Goal: Task Accomplishment & Management: Manage account settings

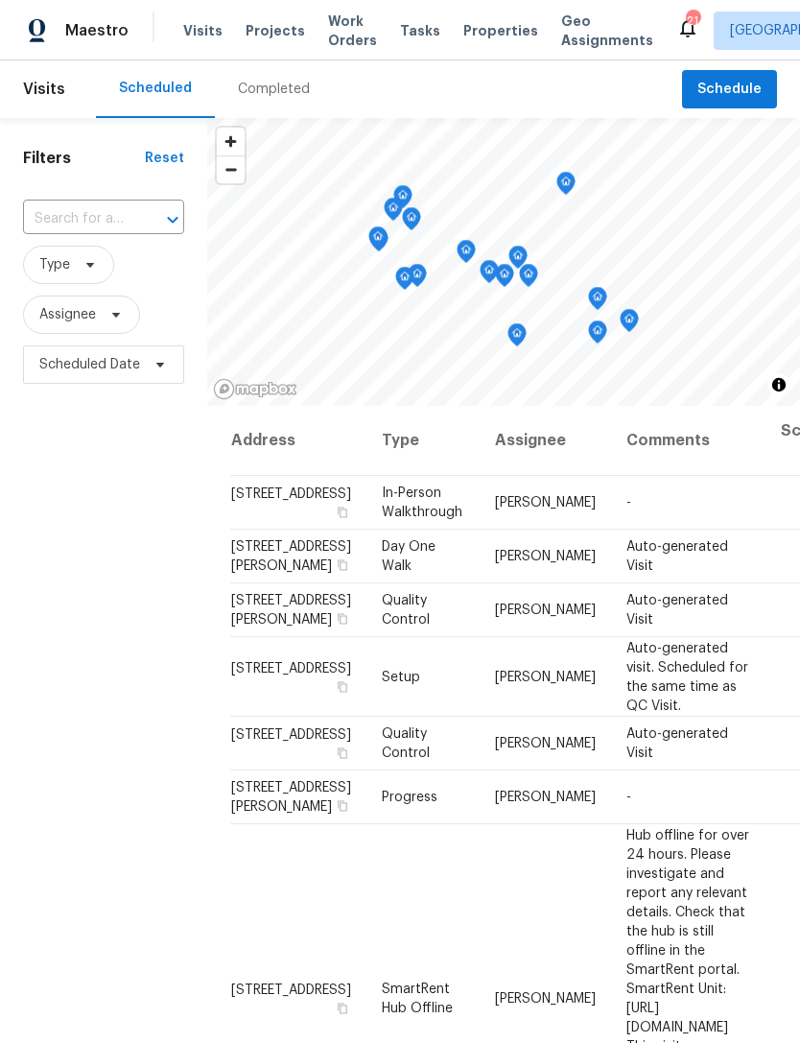
scroll to position [0, 125]
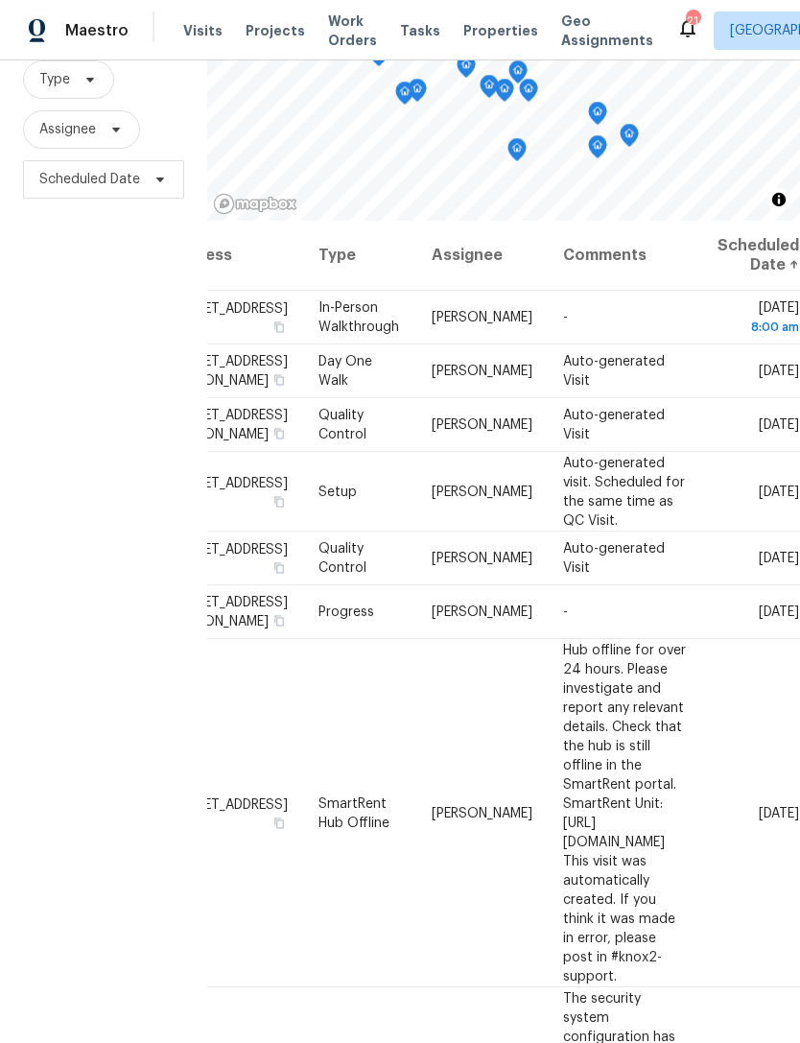
click at [676, 31] on icon at bounding box center [687, 27] width 23 height 23
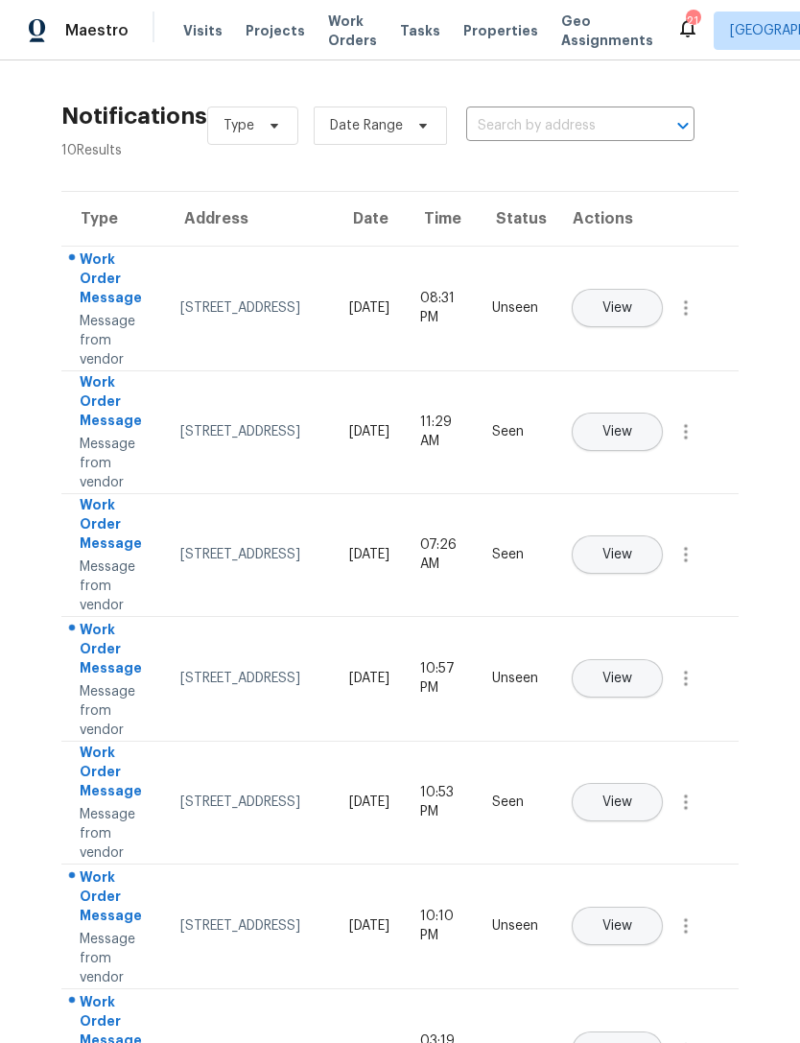
click at [676, 33] on icon at bounding box center [687, 27] width 23 height 23
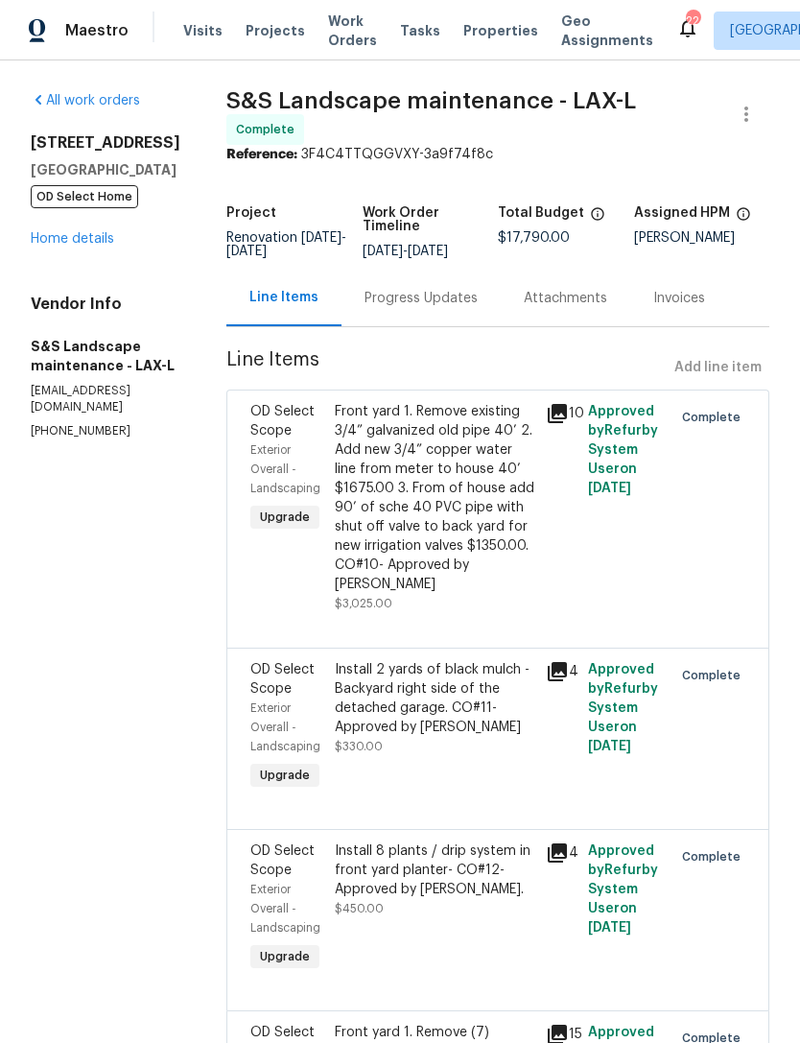
click at [73, 239] on link "Home details" at bounding box center [72, 238] width 83 height 13
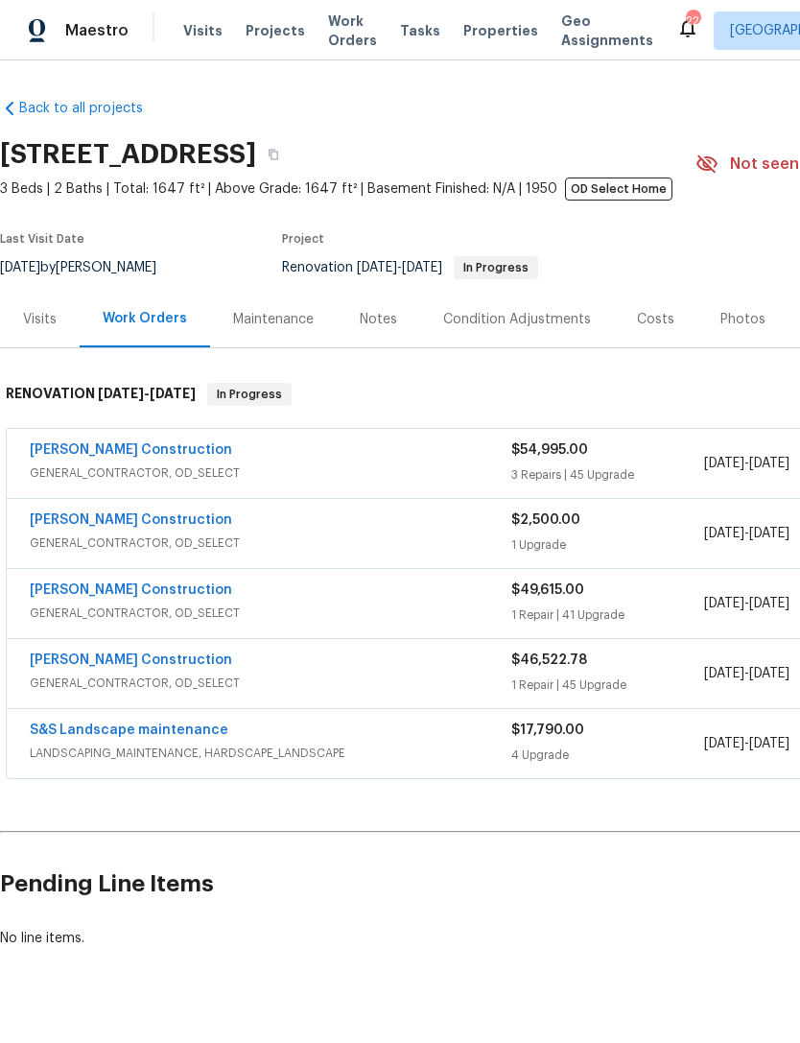
click at [735, 640] on div "Navarro Construction GENERAL_CONTRACTOR, OD_SELECT $46,522.78 1 Repair | 45 Upg…" at bounding box center [542, 673] width 1071 height 69
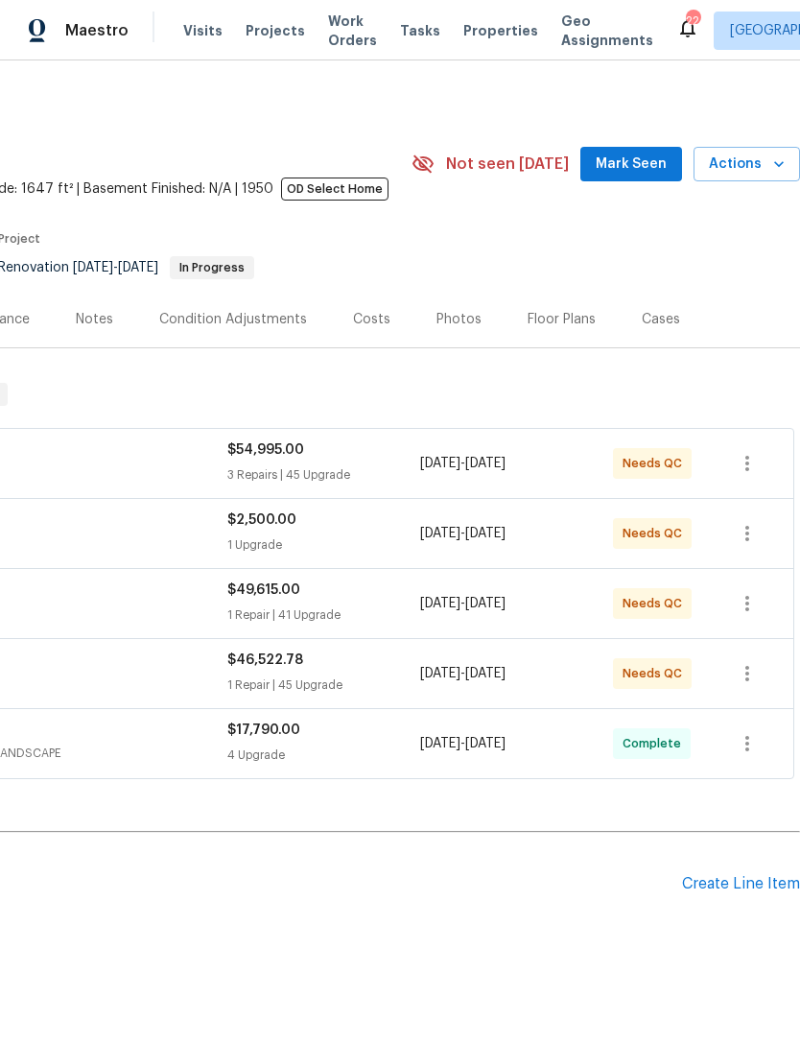
scroll to position [0, 284]
click at [634, 161] on span "Mark Seen" at bounding box center [631, 165] width 71 height 24
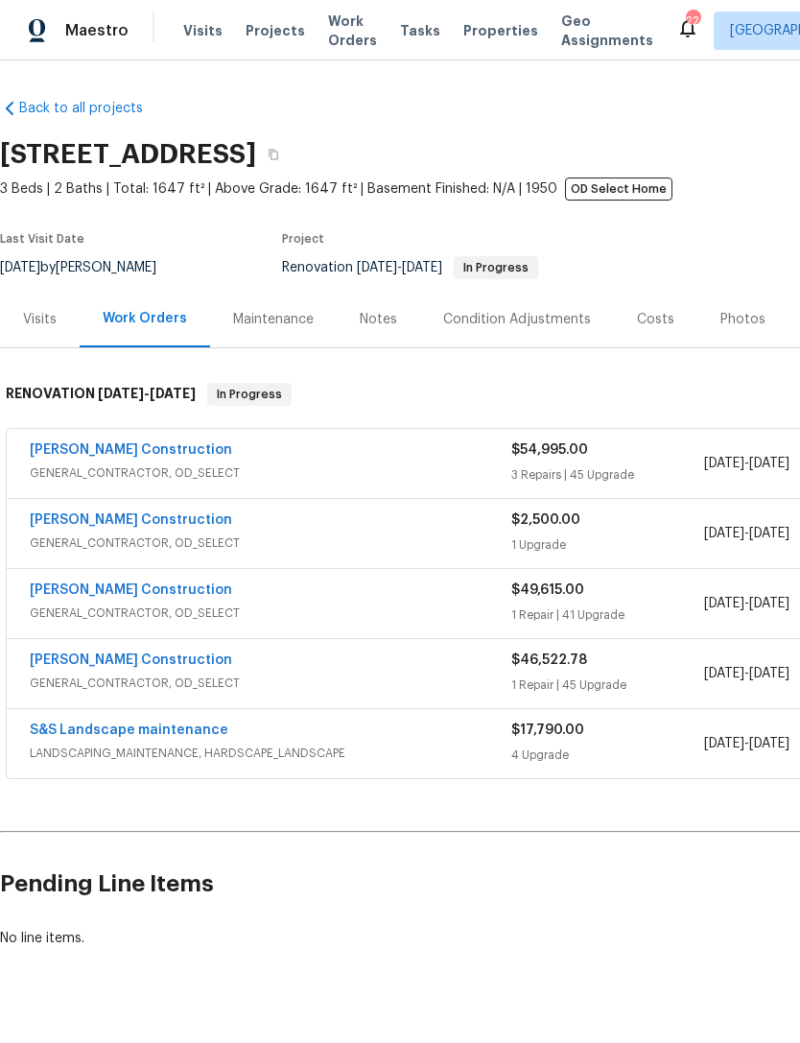
scroll to position [0, 0]
